Goal: Task Accomplishment & Management: Manage account settings

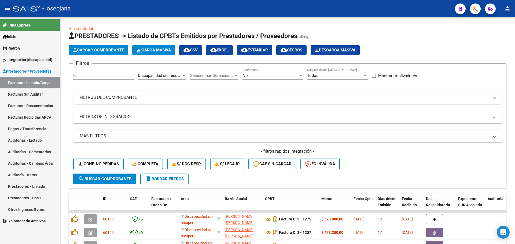
scroll to position [139, 0]
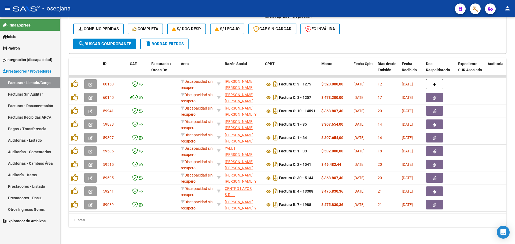
click at [20, 56] on link "Integración (discapacidad)" at bounding box center [30, 60] width 60 height 12
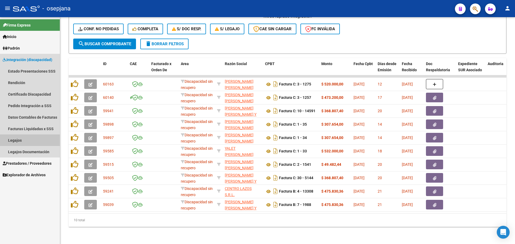
click at [27, 141] on link "Legajos" at bounding box center [30, 141] width 60 height 12
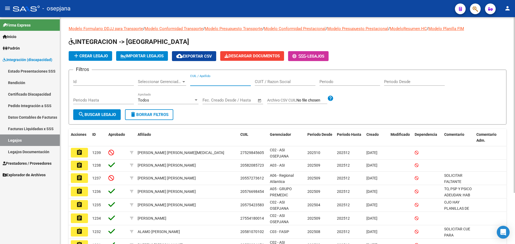
click at [212, 83] on input "CUIL / Apellido" at bounding box center [220, 81] width 61 height 5
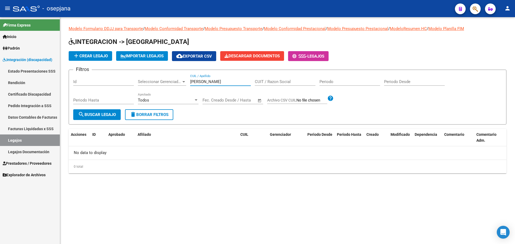
type input "soler"
click at [18, 48] on span "Padrón" at bounding box center [11, 48] width 17 height 6
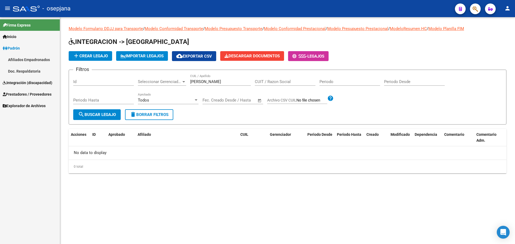
click at [21, 58] on link "Afiliados Empadronados" at bounding box center [30, 60] width 60 height 12
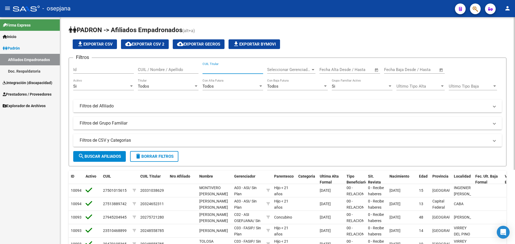
paste input "27335154067"
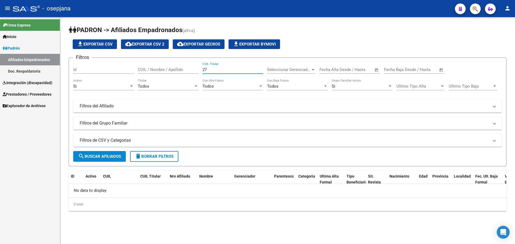
type input "2"
drag, startPoint x: 151, startPoint y: 66, endPoint x: 147, endPoint y: 69, distance: 5.2
paste input "27335154067"
type input "2"
click at [150, 69] on input "SOLERRAQUEL" at bounding box center [168, 69] width 61 height 5
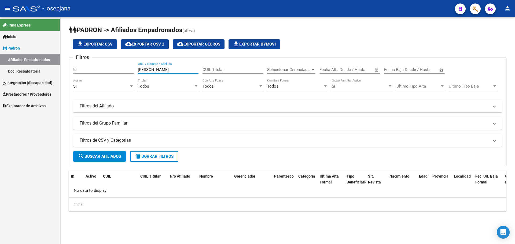
type input "[PERSON_NAME]"
click at [25, 84] on span "Integración (discapacidad)" at bounding box center [28, 83] width 50 height 6
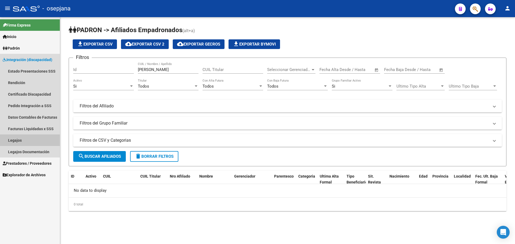
click at [17, 141] on link "Legajos" at bounding box center [30, 141] width 60 height 12
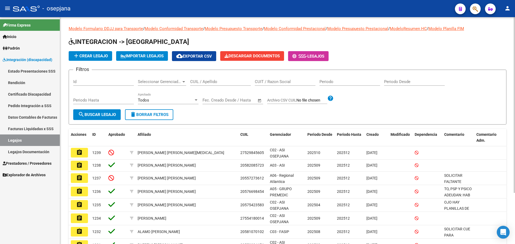
click at [195, 84] on input "CUIL / Apellido" at bounding box center [220, 81] width 61 height 5
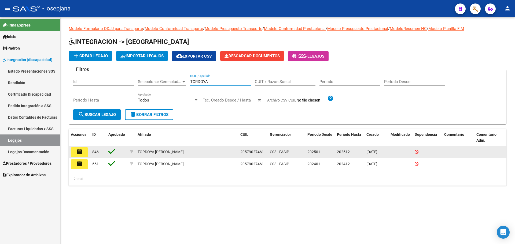
type input "TORDOYA"
click at [76, 150] on mat-icon "assignment" at bounding box center [79, 152] width 6 height 6
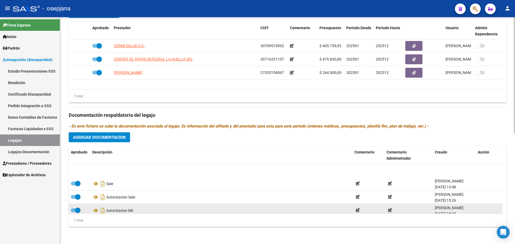
scroll to position [46, 0]
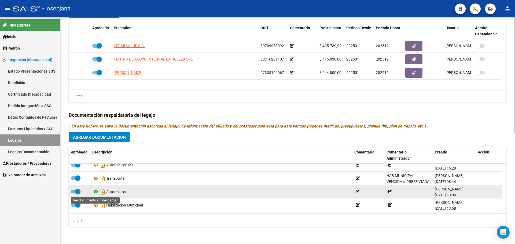
click at [96, 193] on icon at bounding box center [95, 192] width 7 height 6
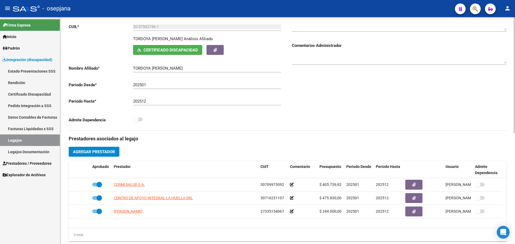
scroll to position [0, 0]
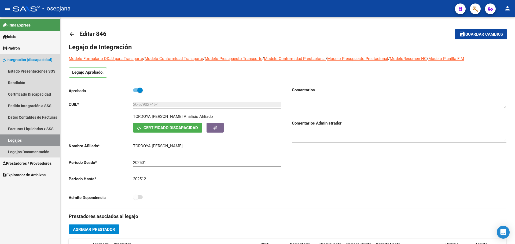
click at [21, 142] on link "Legajos" at bounding box center [30, 141] width 60 height 12
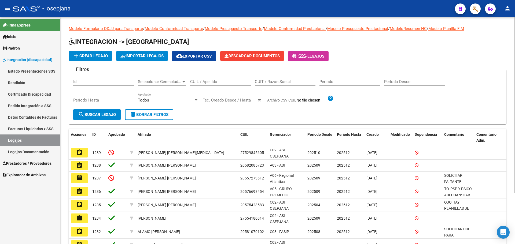
click at [218, 84] on div "CUIL / Apellido" at bounding box center [220, 80] width 61 height 12
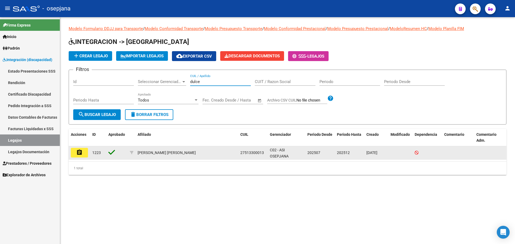
type input "dulce"
click at [86, 154] on button "assignment" at bounding box center [79, 153] width 17 height 10
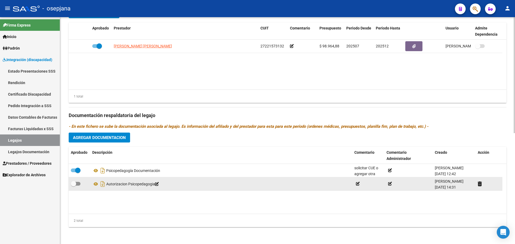
scroll to position [217, 0]
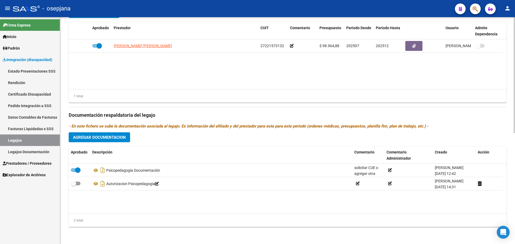
click at [120, 136] on span "Agregar Documentacion" at bounding box center [99, 137] width 53 height 5
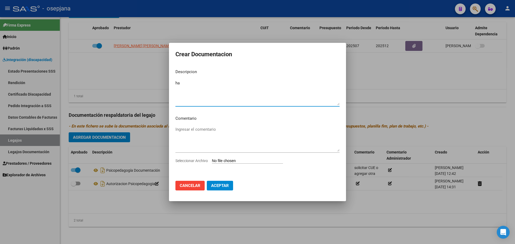
type textarea "h"
type textarea "HABILITACION CONSULTORIO PSICOP"
click at [228, 161] on input "Seleccionar Archivo" at bounding box center [247, 161] width 71 height 5
type input "C:\fakepath\Dulce arias habiliatacion c.pdf"
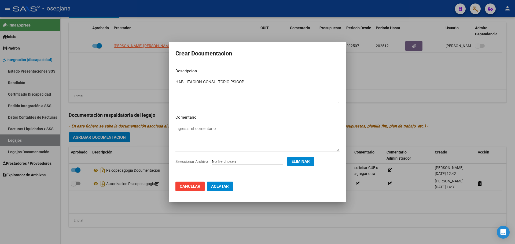
click at [222, 187] on span "Aceptar" at bounding box center [220, 186] width 18 height 5
checkbox input "false"
checkbox input "true"
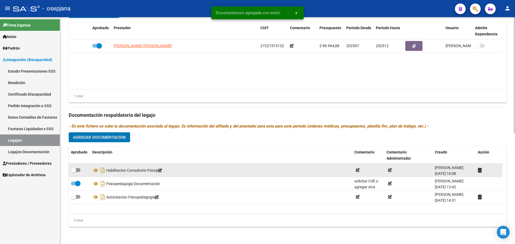
click at [77, 168] on span at bounding box center [76, 170] width 10 height 4
click at [73, 172] on input "checkbox" at bounding box center [73, 172] width 0 height 0
checkbox input "true"
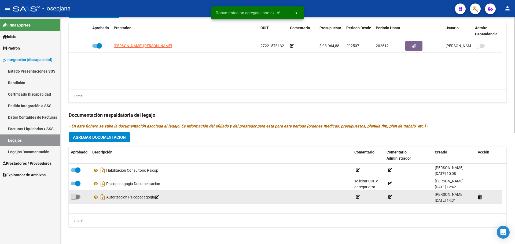
click at [74, 196] on span at bounding box center [73, 196] width 5 height 5
click at [73, 199] on input "checkbox" at bounding box center [73, 199] width 0 height 0
checkbox input "true"
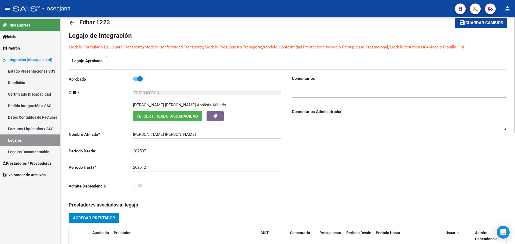
scroll to position [0, 0]
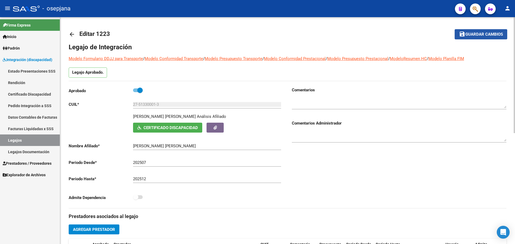
click at [465, 35] on mat-icon "save" at bounding box center [462, 34] width 6 height 6
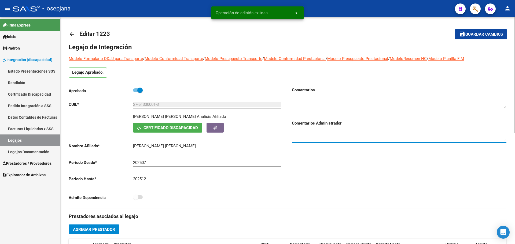
click at [321, 140] on textarea at bounding box center [399, 136] width 214 height 11
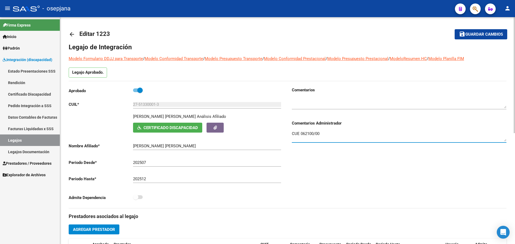
type textarea "CUE 062100/00"
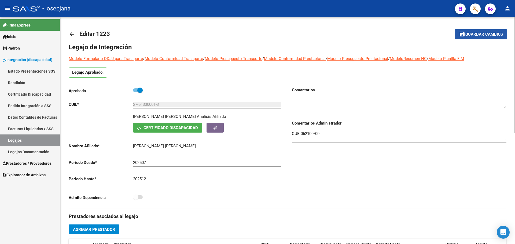
click at [492, 32] on span "Guardar cambios" at bounding box center [484, 34] width 38 height 5
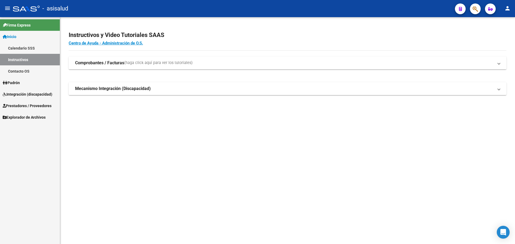
click at [26, 81] on link "Padrón" at bounding box center [30, 83] width 60 height 12
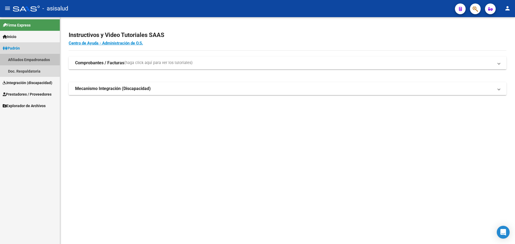
click at [17, 59] on link "Afiliados Empadronados" at bounding box center [30, 60] width 60 height 12
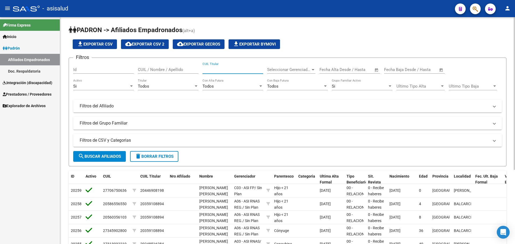
paste input "27335154067"
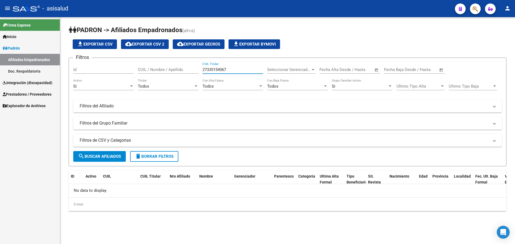
type input "27335154067"
click at [227, 129] on mat-expansion-panel-header "Filtros del Grupo Familiar" at bounding box center [287, 123] width 428 height 13
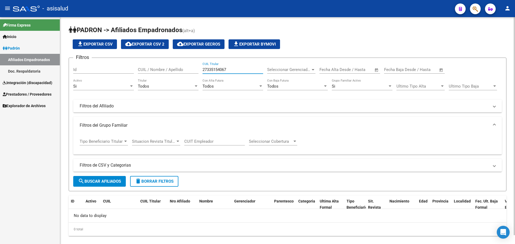
drag, startPoint x: 237, startPoint y: 68, endPoint x: 196, endPoint y: 63, distance: 41.6
click at [196, 63] on div "Filtros Id CUIL / Nombre / Apellido 27335154067 CUIL Titular Seleccionar Gerenc…" at bounding box center [287, 108] width 428 height 92
drag, startPoint x: 169, startPoint y: 67, endPoint x: 142, endPoint y: 70, distance: 27.9
paste input "27335154067"
type input "2"
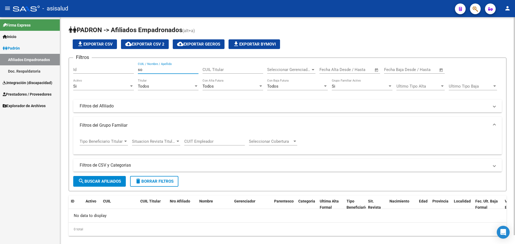
type input "s"
click at [150, 70] on input "SOLERRAQUEL" at bounding box center [168, 69] width 61 height 5
type input "[PERSON_NAME]"
click at [110, 181] on span "search Buscar Afiliados" at bounding box center [99, 181] width 43 height 5
